Goal: Task Accomplishment & Management: Manage account settings

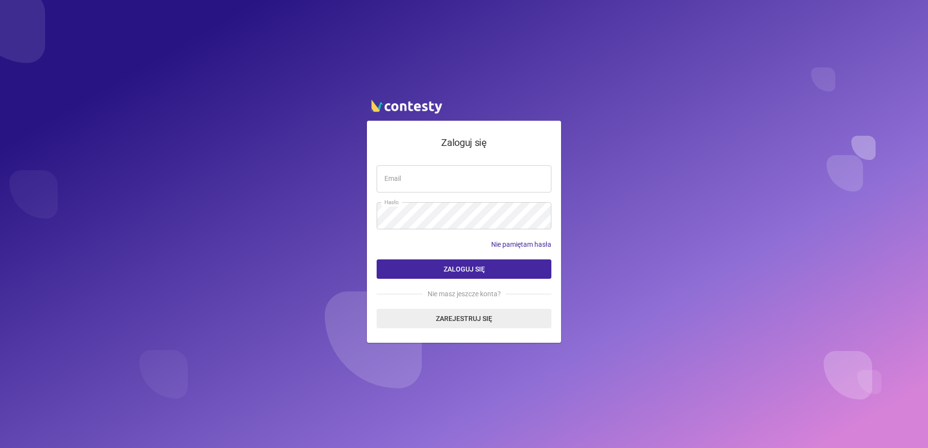
click at [418, 170] on input "email" at bounding box center [464, 179] width 175 height 27
type input "**********"
click at [377, 260] on button "Zaloguj się" at bounding box center [464, 269] width 175 height 19
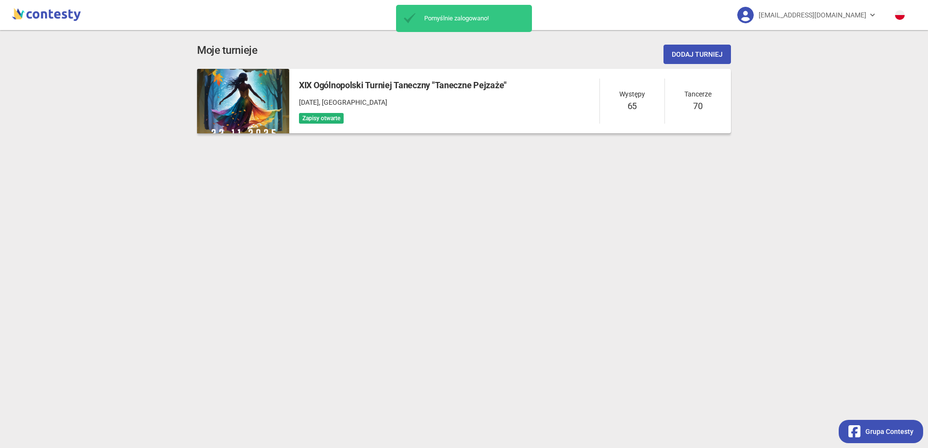
click at [555, 104] on div "XIX Ogólnopolski Turniej Taneczny "Taneczne Pejzaże" [DATE] , [GEOGRAPHIC_DATA]…" at bounding box center [510, 101] width 442 height 65
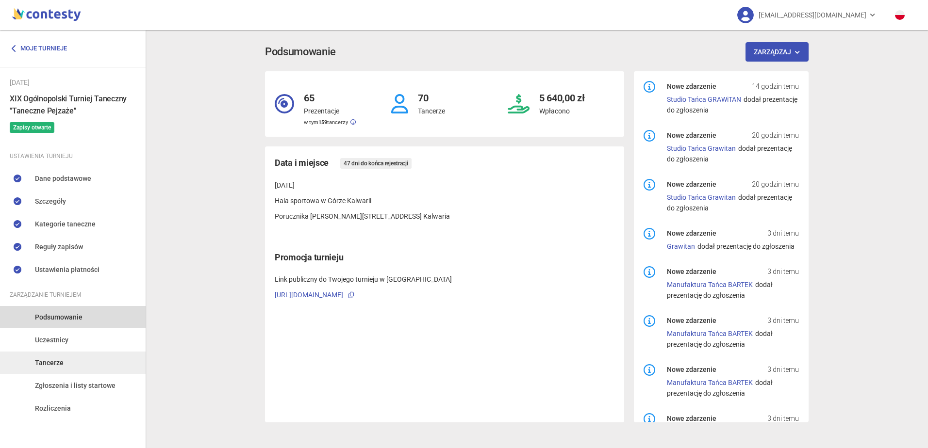
click at [69, 357] on link "Tancerze" at bounding box center [73, 363] width 146 height 22
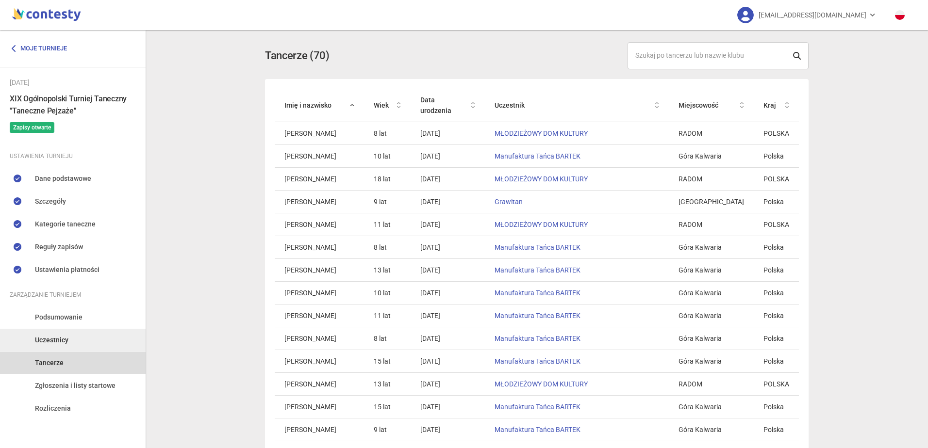
click at [72, 333] on link "Uczestnicy" at bounding box center [73, 340] width 146 height 22
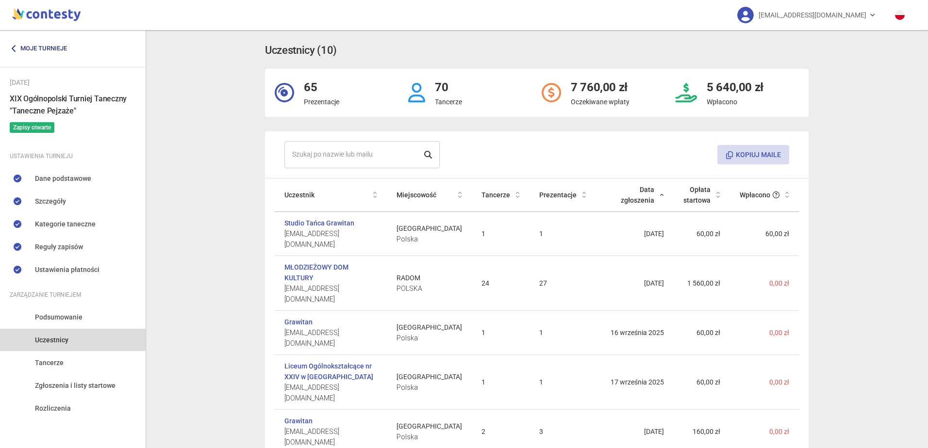
click at [21, 47] on link "Moje turnieje" at bounding box center [42, 48] width 65 height 17
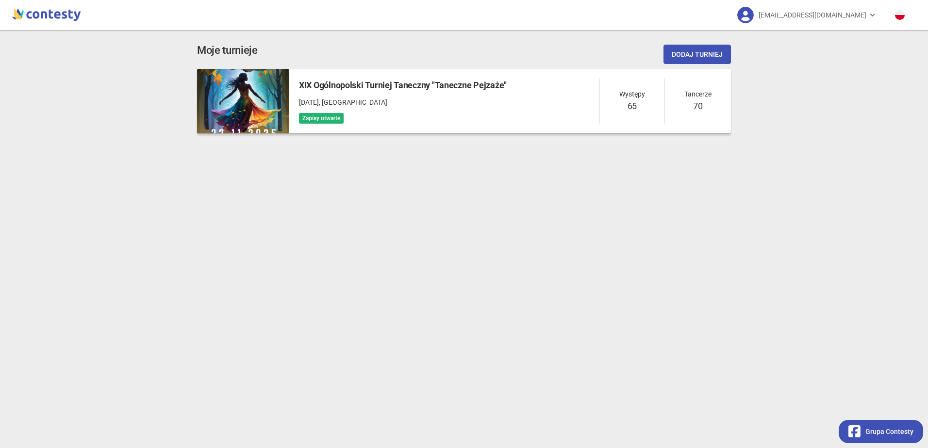
click at [387, 99] on span ", [GEOGRAPHIC_DATA]" at bounding box center [353, 103] width 68 height 8
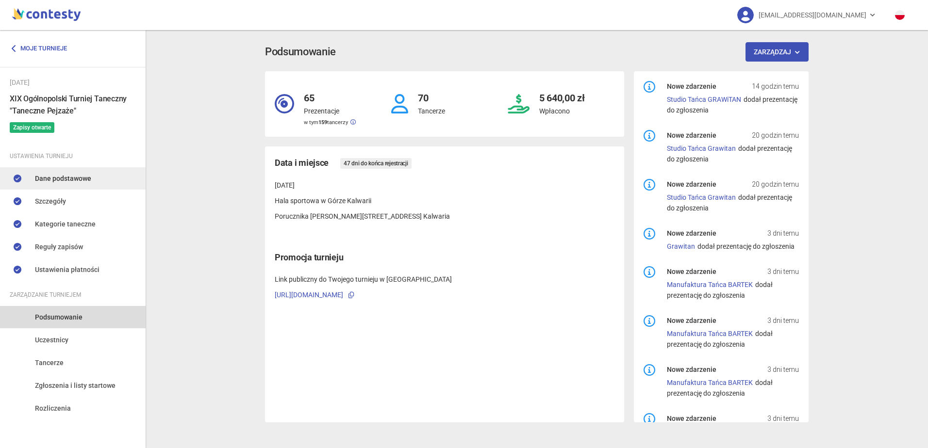
click at [59, 179] on span "Dane podstawowe" at bounding box center [63, 178] width 56 height 11
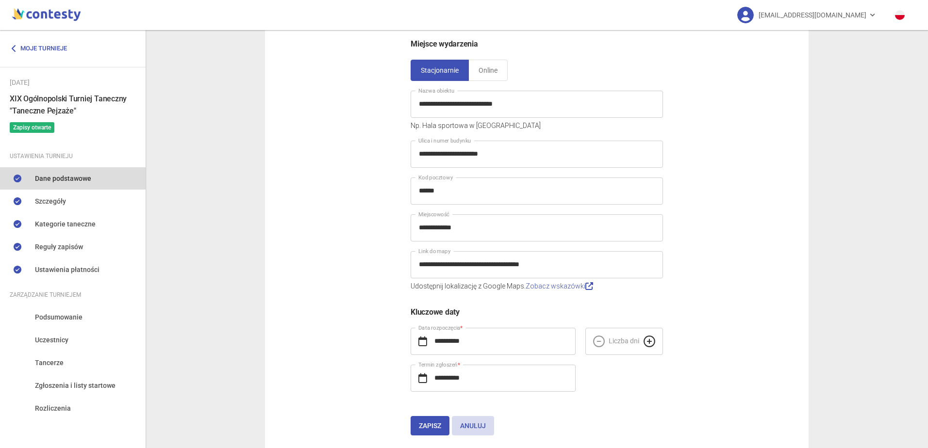
scroll to position [131, 0]
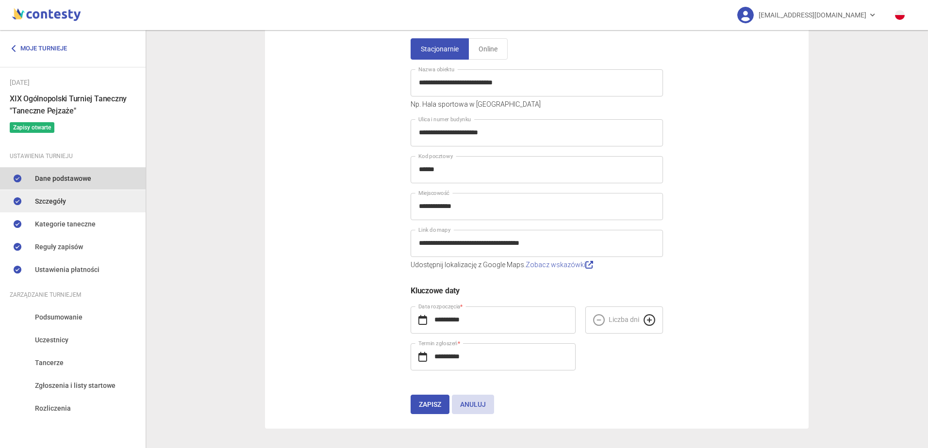
click at [33, 197] on link "Szczegóły" at bounding box center [73, 201] width 146 height 22
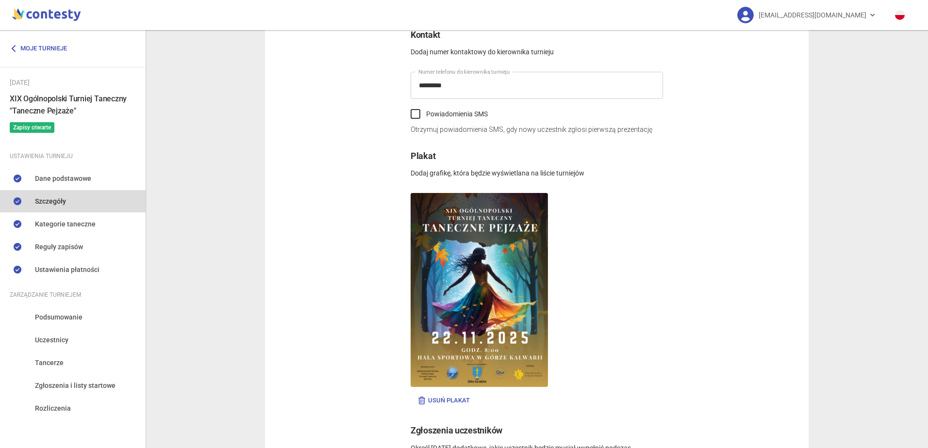
scroll to position [373, 0]
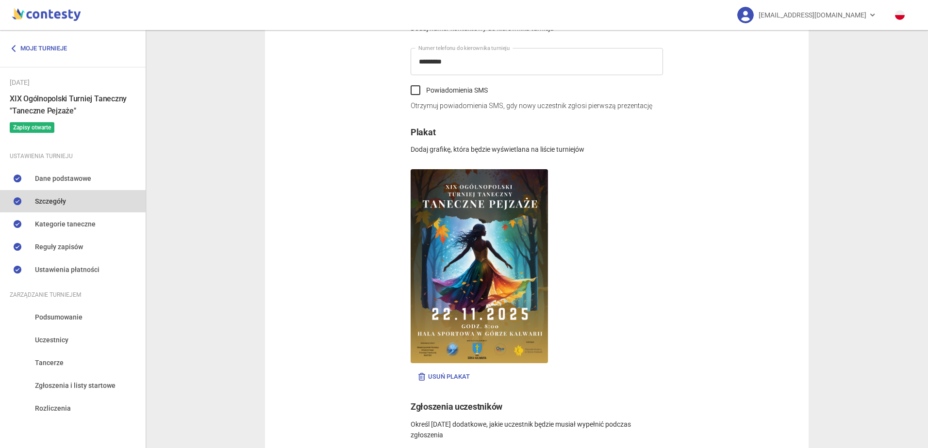
click at [453, 375] on button "Usuń plakat" at bounding box center [444, 376] width 66 height 17
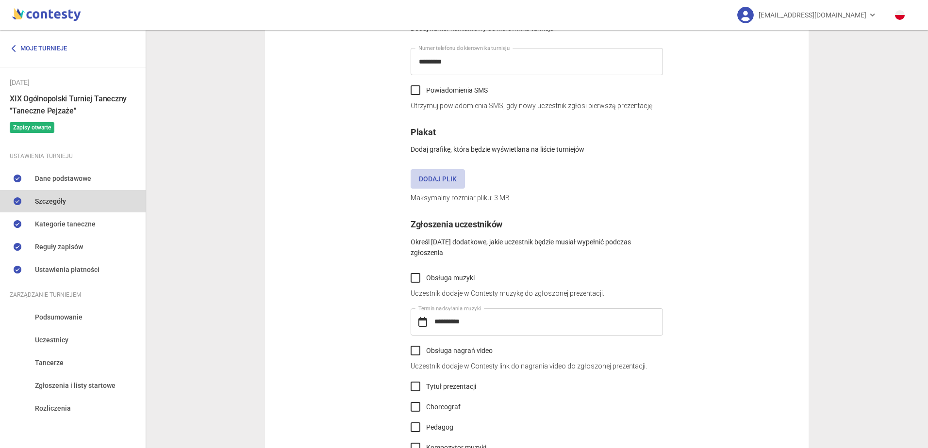
click at [432, 178] on label "Dodaj plik" at bounding box center [438, 178] width 54 height 19
click at [0, 0] on input "Dodaj plik" at bounding box center [0, 0] width 0 height 0
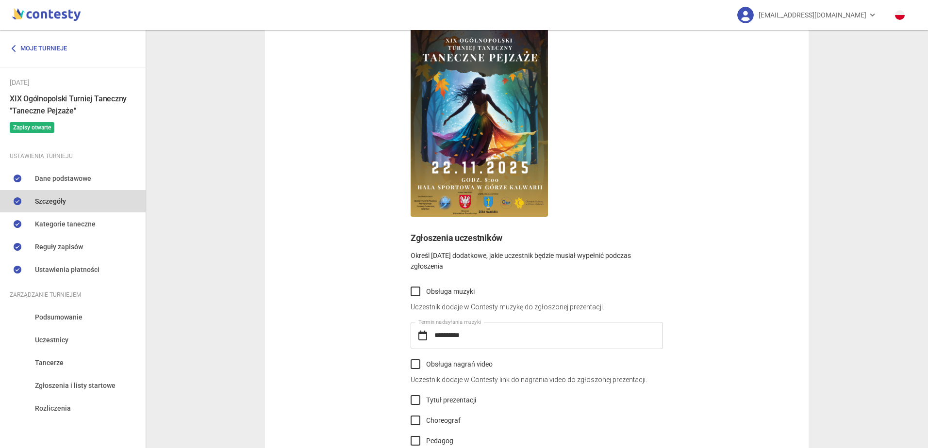
scroll to position [634, 0]
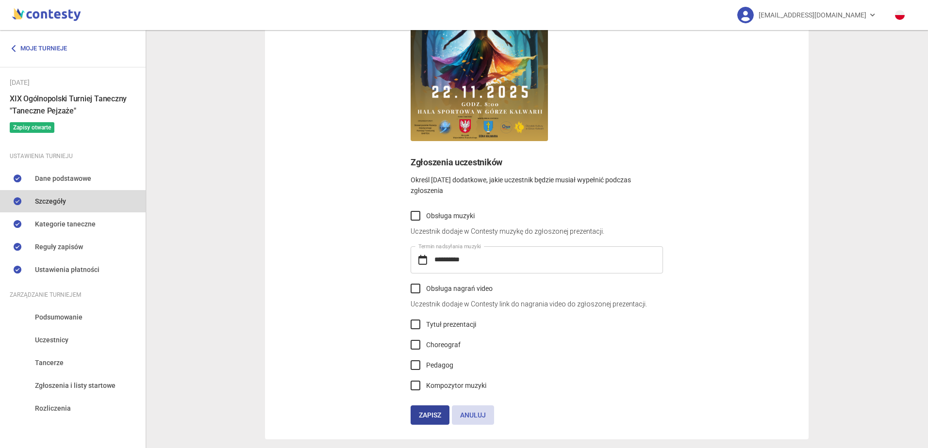
click at [427, 413] on button "Zapisz" at bounding box center [430, 415] width 39 height 19
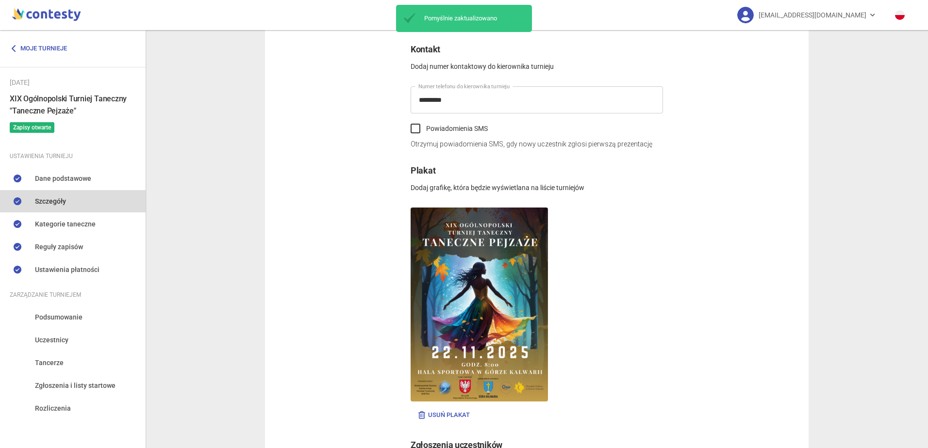
scroll to position [327, 0]
